Goal: Information Seeking & Learning: Learn about a topic

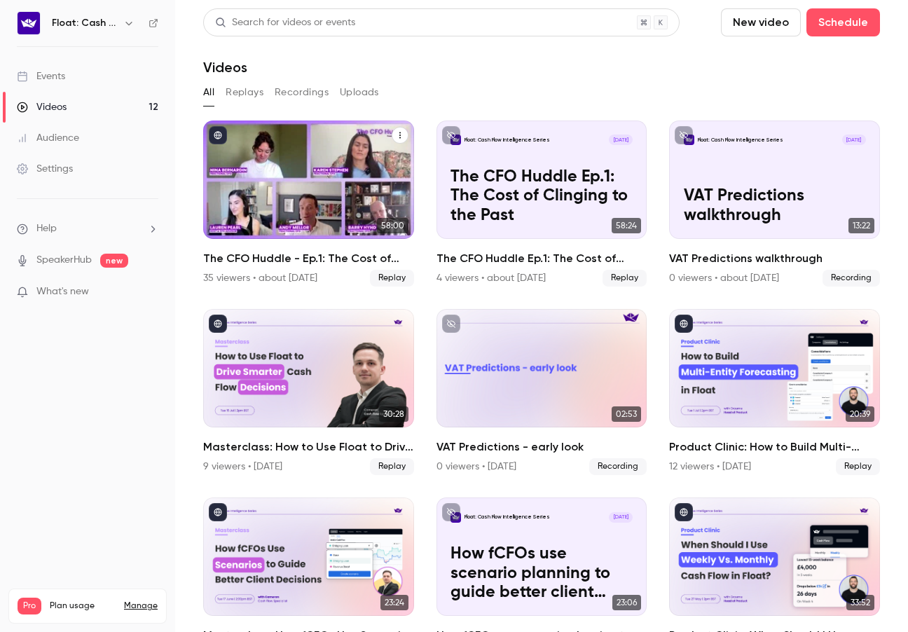
click at [297, 179] on div "The CFO Huddle - Ep.1: The Cost of Clinging to the Past" at bounding box center [308, 180] width 211 height 118
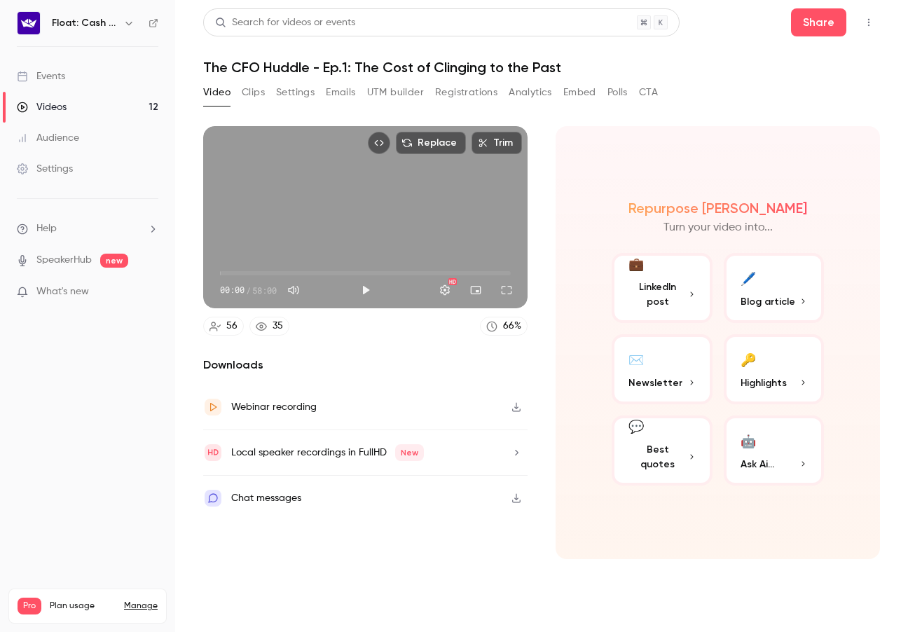
click at [453, 90] on button "Registrations" at bounding box center [466, 92] width 62 height 22
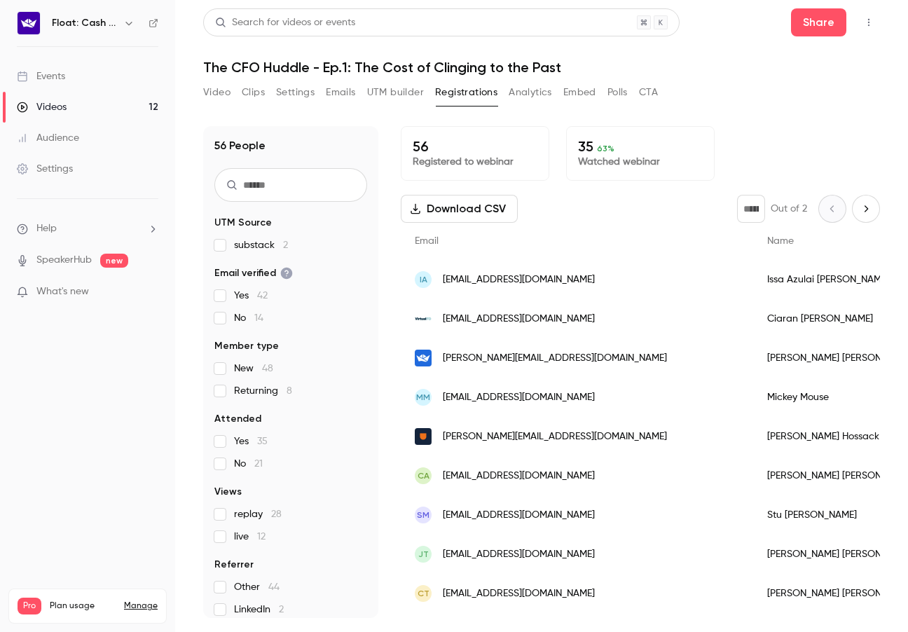
click at [868, 26] on icon "Top Bar Actions" at bounding box center [868, 23] width 11 height 10
click at [63, 69] on div at bounding box center [454, 316] width 908 height 632
click at [102, 19] on h6 "Float: Cash Flow Intelligence Series" at bounding box center [85, 23] width 66 height 14
click at [164, 25] on nav "Float: Cash Flow Intelligence Series Events Videos 12 Audience Settings Help Sp…" at bounding box center [87, 316] width 175 height 632
click at [154, 25] on icon at bounding box center [154, 23] width 10 height 10
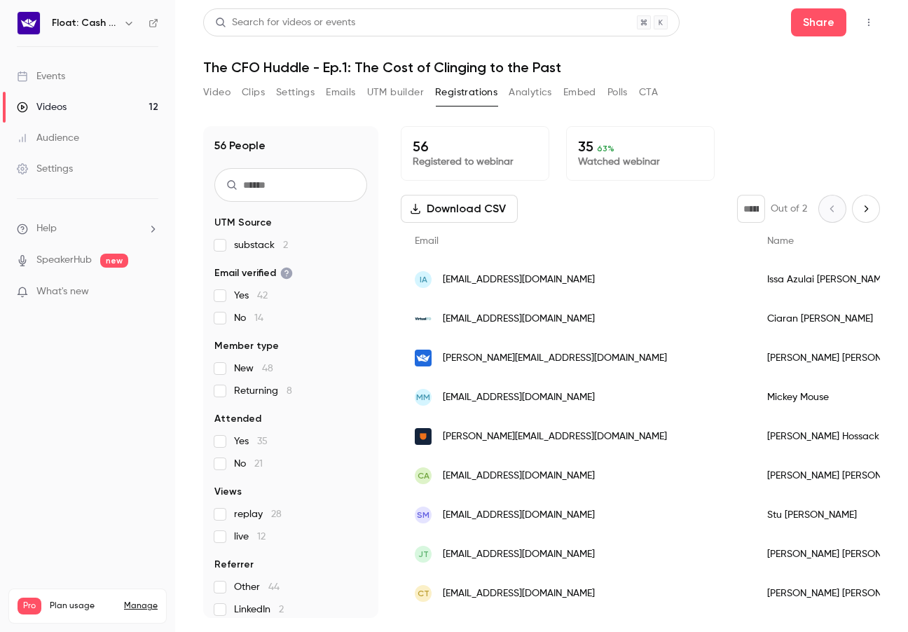
click at [119, 100] on link "Videos 12" at bounding box center [87, 107] width 175 height 31
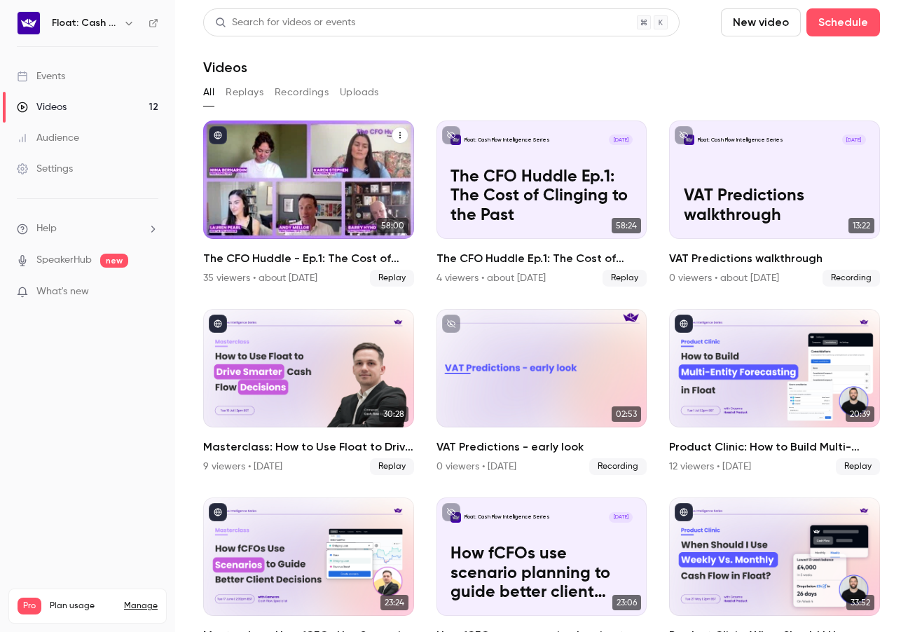
click at [310, 168] on div "The CFO Huddle - Ep.1: The Cost of Clinging to the Past" at bounding box center [308, 180] width 211 height 118
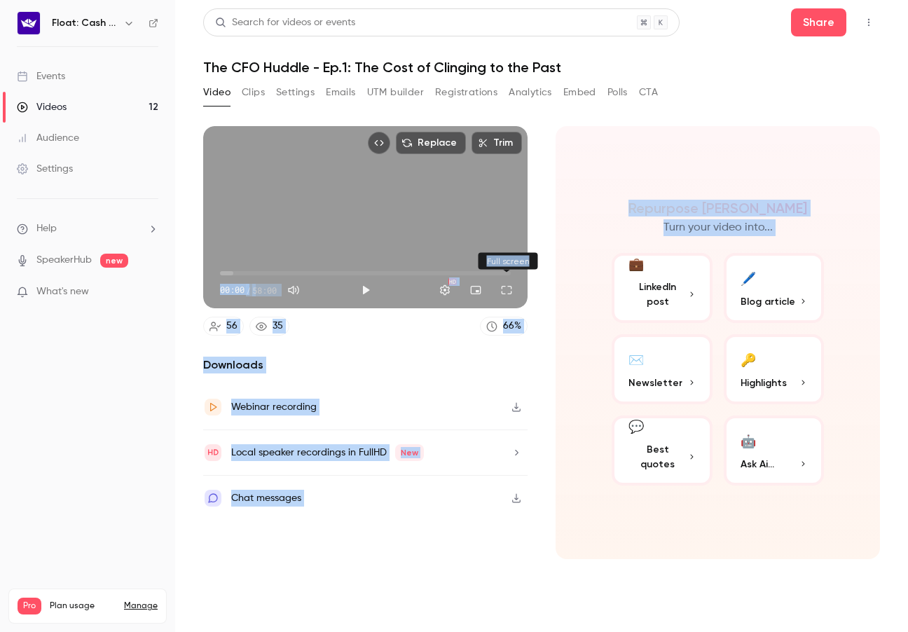
drag, startPoint x: 514, startPoint y: 273, endPoint x: 179, endPoint y: 190, distance: 344.5
click at [282, 190] on body "Float: Cash Flow Intelligence Series Events Videos 12 Audience Settings Help Sp…" at bounding box center [454, 316] width 908 height 632
